Goal: Task Accomplishment & Management: Manage account settings

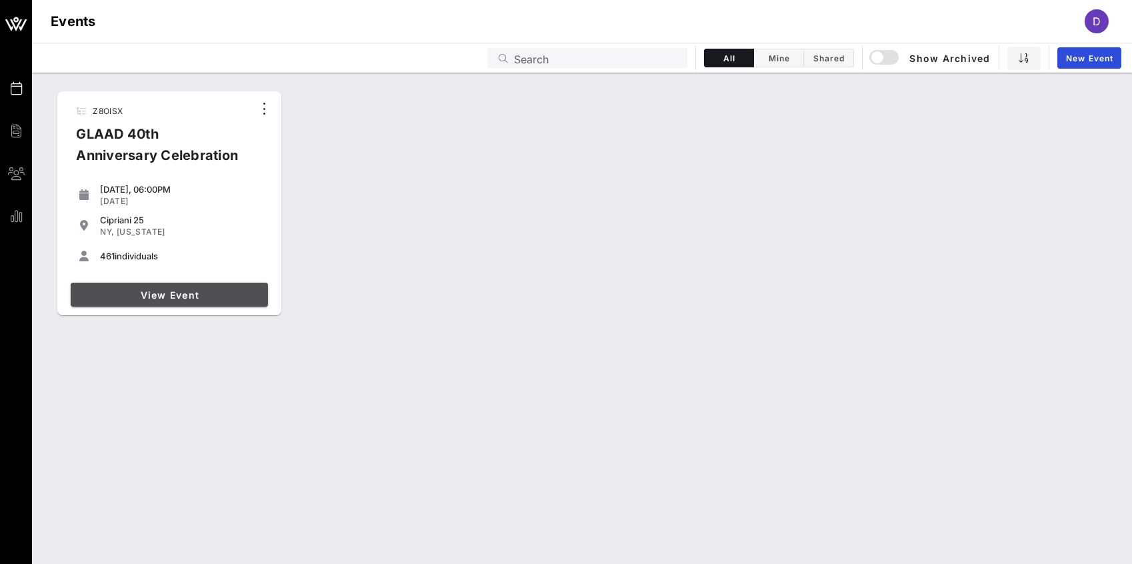
click at [195, 298] on span "View Event" at bounding box center [169, 294] width 187 height 11
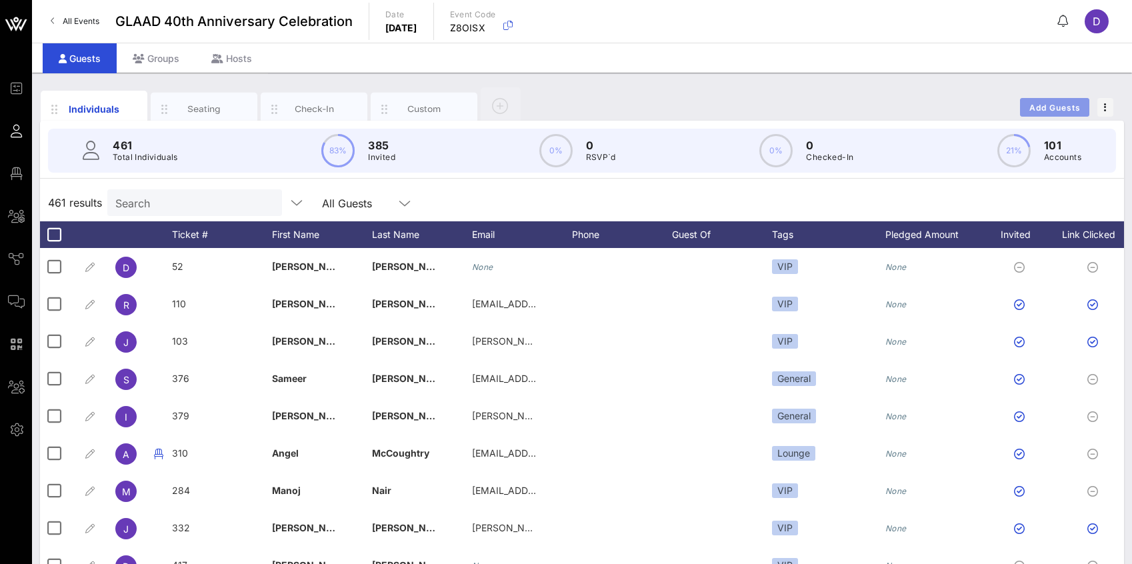
click at [1069, 104] on span "Add Guests" at bounding box center [1055, 108] width 53 height 10
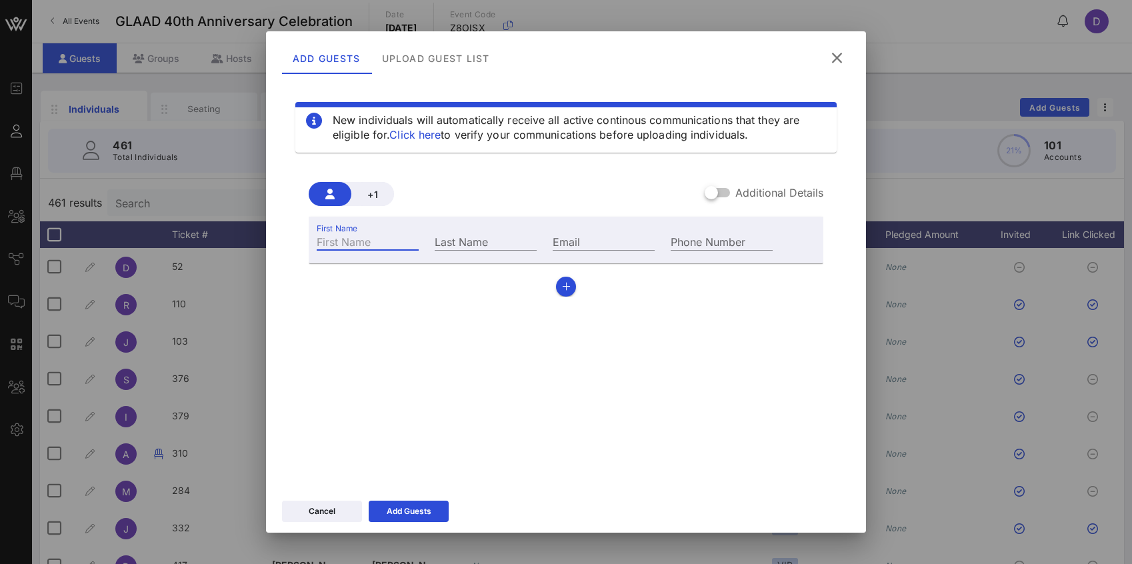
click at [355, 240] on input "First Name" at bounding box center [368, 241] width 102 height 17
paste input "[PERSON_NAME]"
drag, startPoint x: 345, startPoint y: 240, endPoint x: 403, endPoint y: 239, distance: 58.0
click at [403, 240] on input "[PERSON_NAME]" at bounding box center [368, 241] width 102 height 17
type input "[PERSON_NAME]"
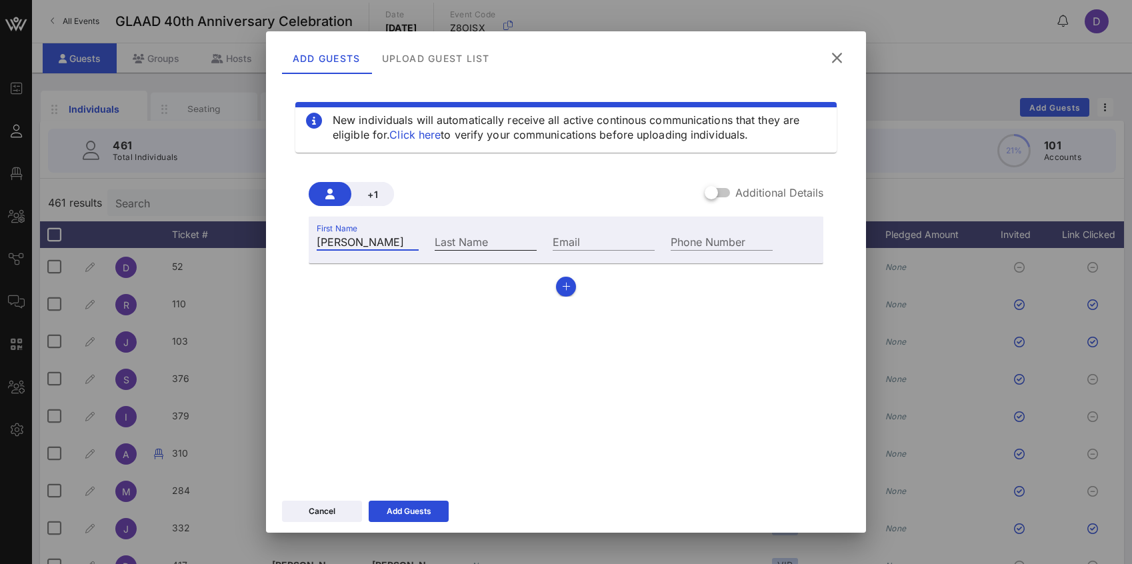
click at [466, 235] on input "Last Name" at bounding box center [486, 241] width 102 height 17
paste input "[PERSON_NAME]"
type input "[PERSON_NAME]"
click at [419, 517] on div "Add Guests" at bounding box center [409, 511] width 45 height 13
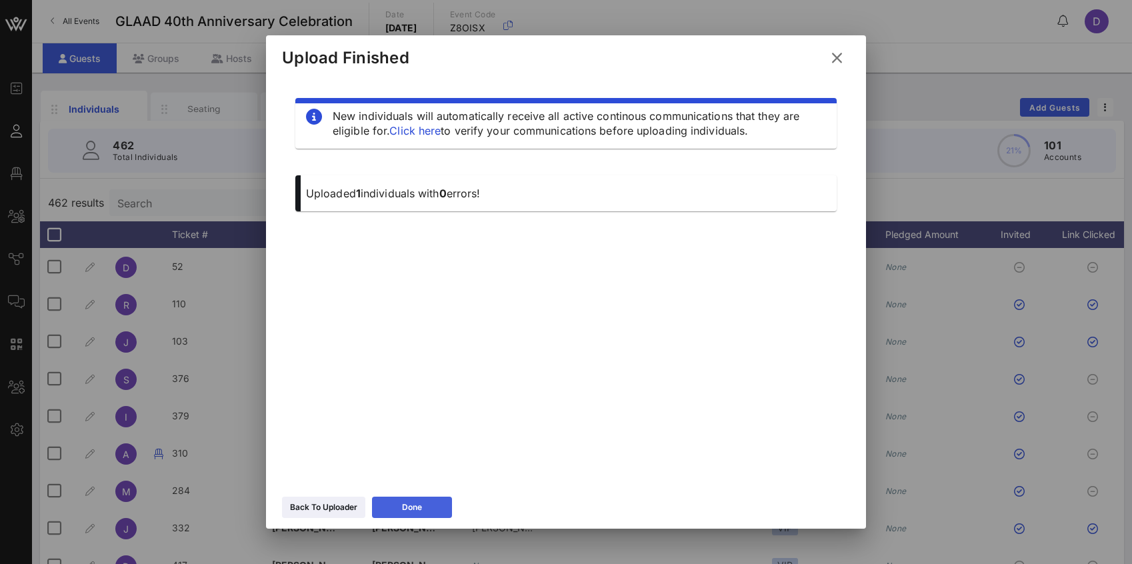
click at [427, 512] on button "Done" at bounding box center [412, 507] width 80 height 21
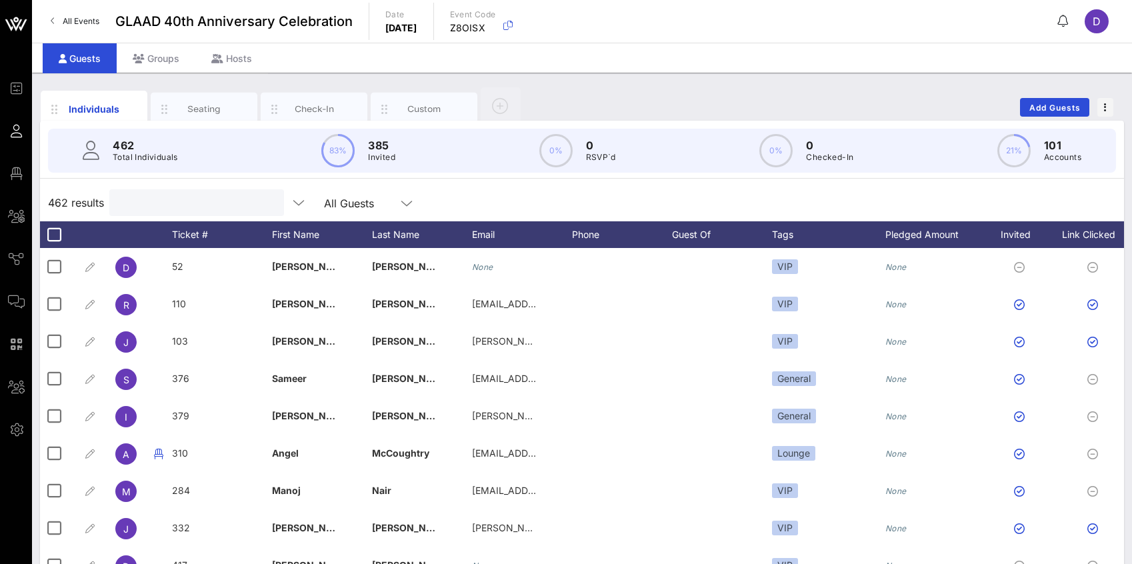
click at [197, 203] on input "text" at bounding box center [195, 202] width 156 height 17
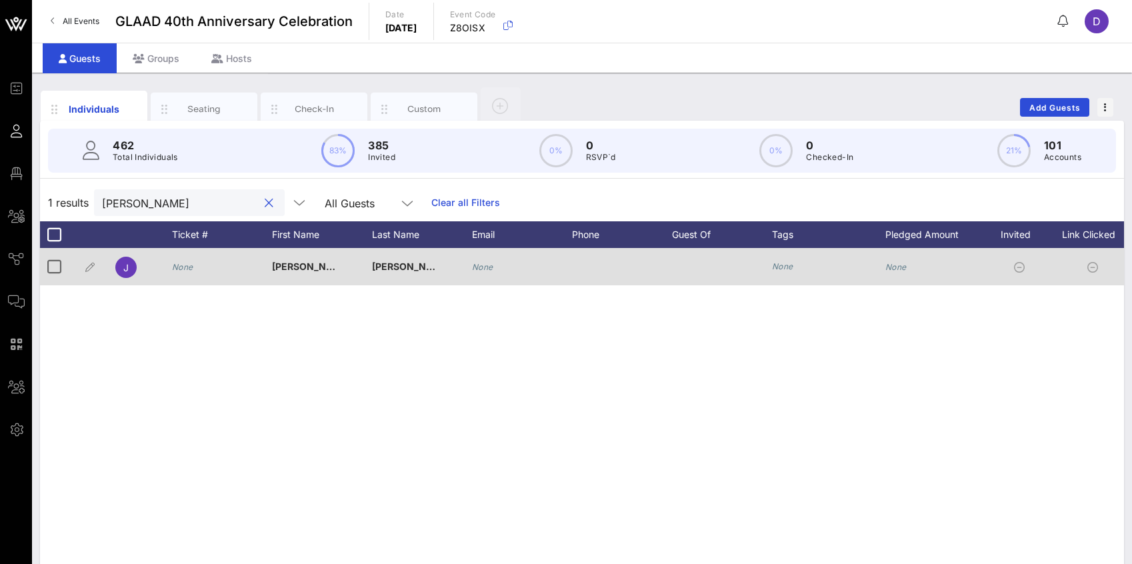
type input "[PERSON_NAME]"
